Goal: Navigation & Orientation: Find specific page/section

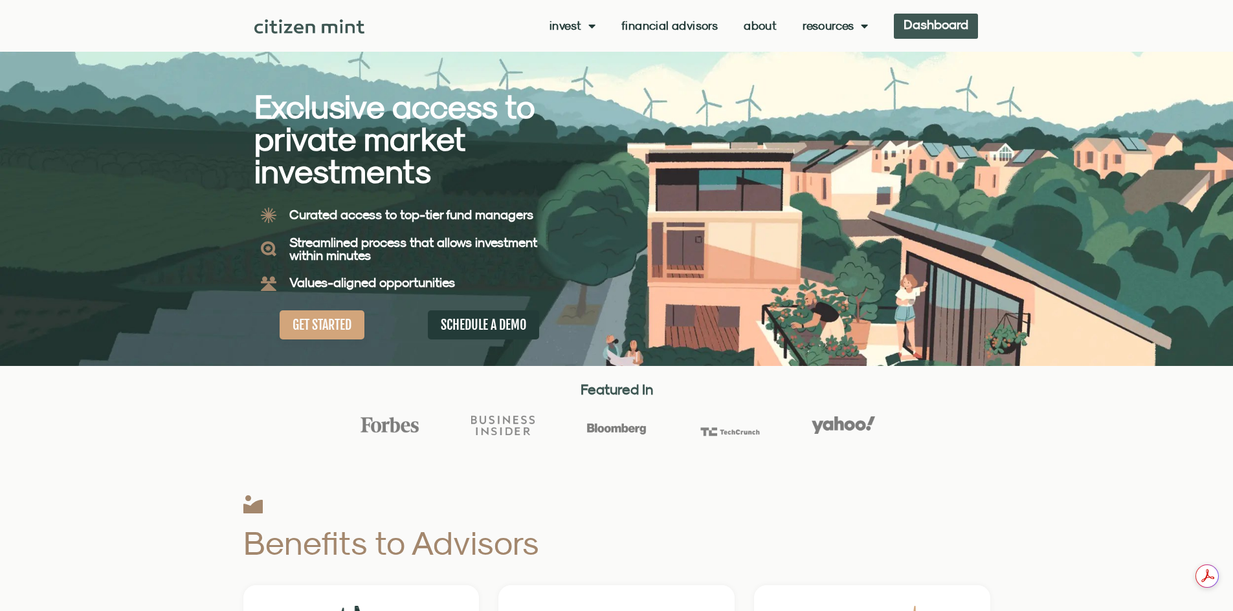
click at [961, 24] on link "Dashboard" at bounding box center [935, 26] width 84 height 25
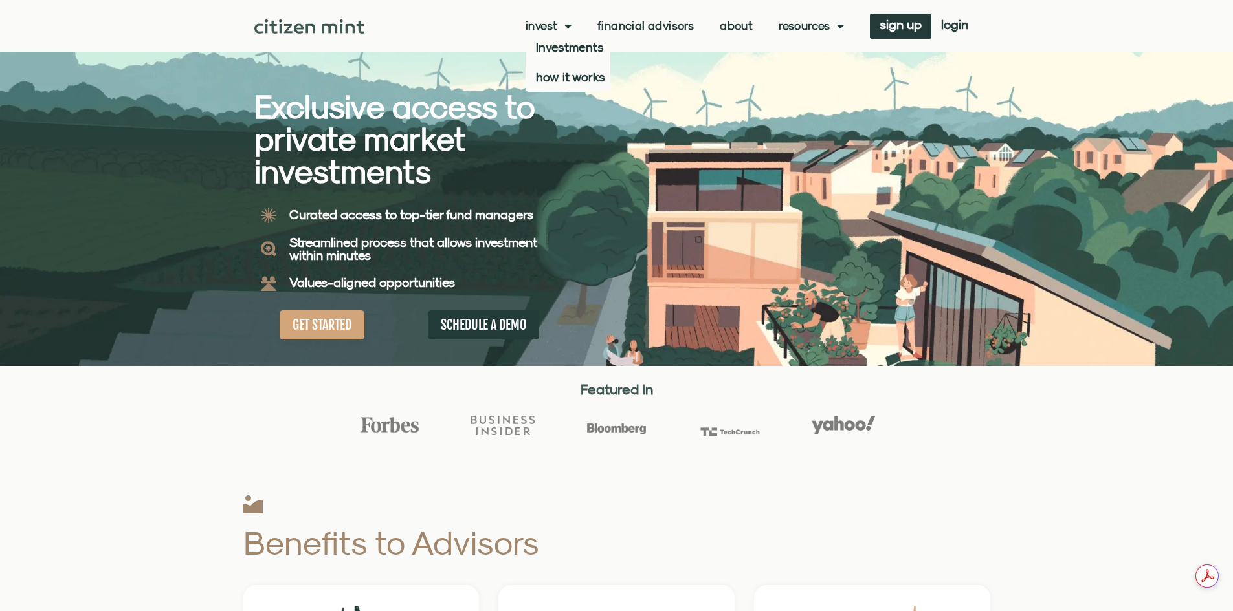
click at [554, 22] on link "Invest" at bounding box center [548, 25] width 46 height 13
click at [725, 27] on link "About" at bounding box center [735, 25] width 33 height 13
click at [952, 23] on span "login" at bounding box center [954, 24] width 27 height 9
